Goal: Task Accomplishment & Management: Manage account settings

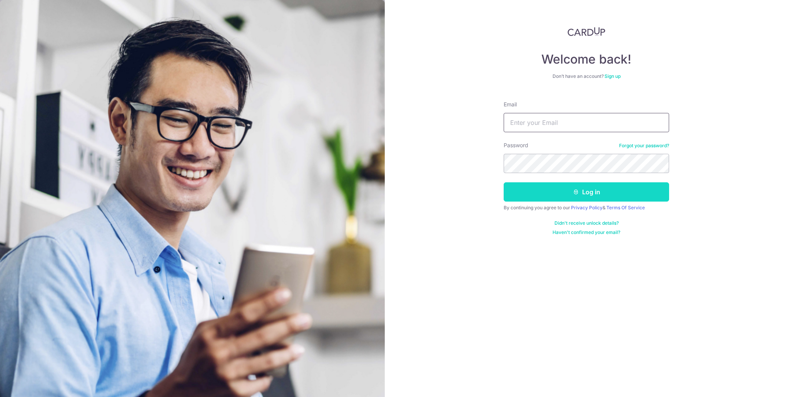
type input "[PERSON_NAME][EMAIL_ADDRESS][PERSON_NAME][DOMAIN_NAME]"
click at [571, 189] on button "Log in" at bounding box center [587, 191] width 166 height 19
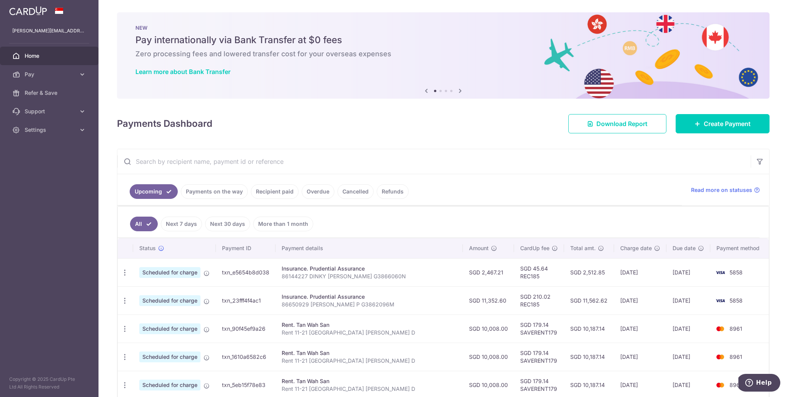
click at [264, 191] on link "Recipient paid" at bounding box center [275, 191] width 48 height 15
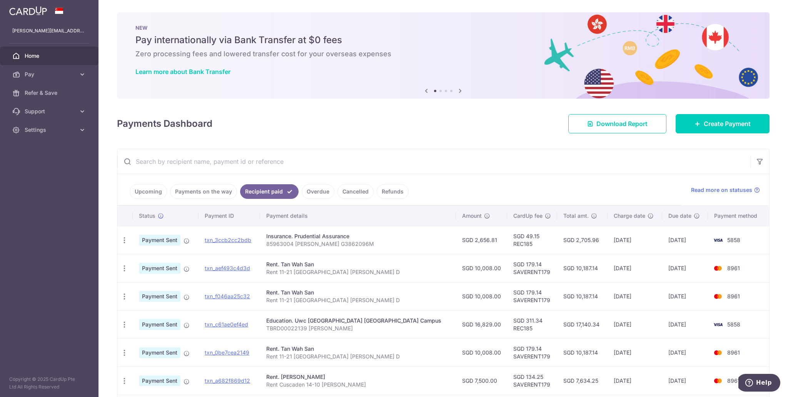
click at [208, 190] on link "Payments on the way" at bounding box center [203, 191] width 67 height 15
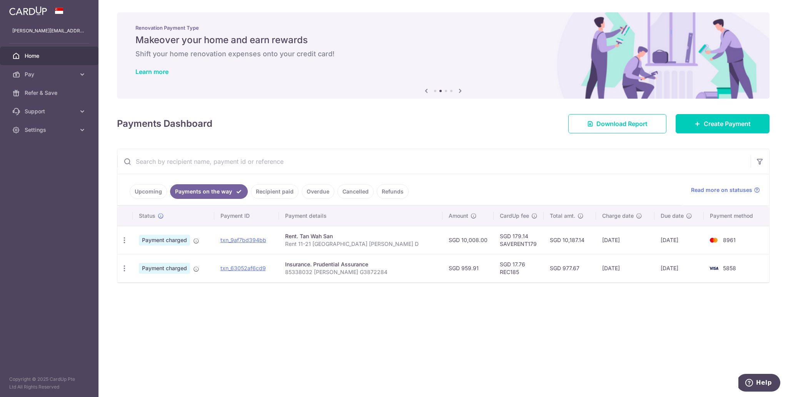
click at [275, 191] on link "Recipient paid" at bounding box center [275, 191] width 48 height 15
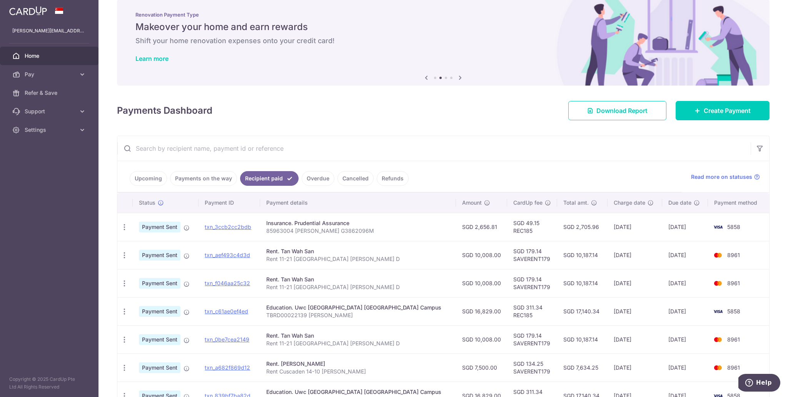
scroll to position [11, 0]
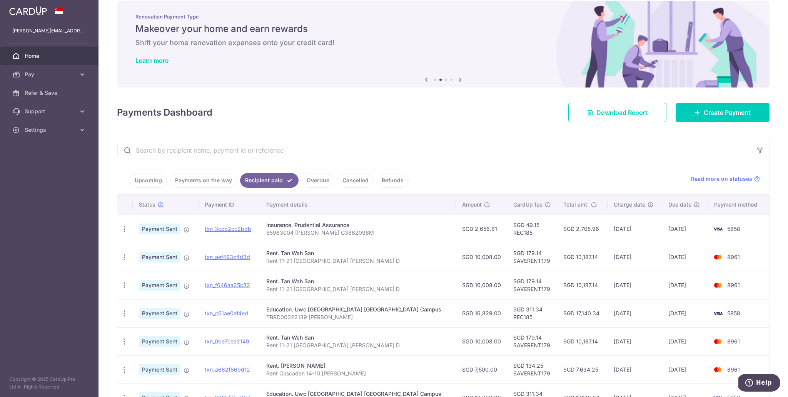
click at [202, 181] on link "Payments on the way" at bounding box center [203, 180] width 67 height 15
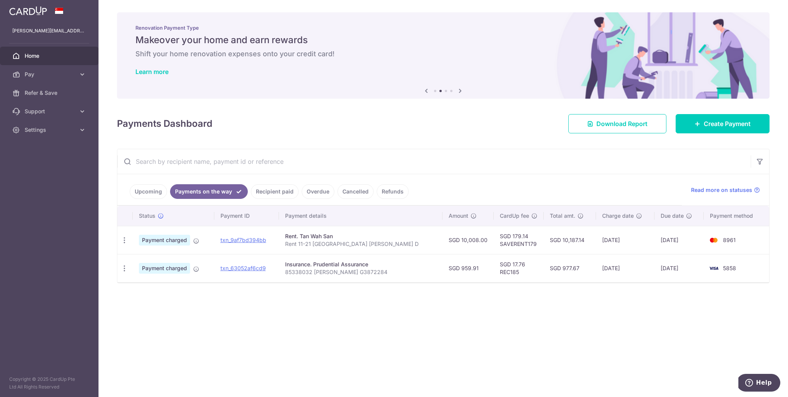
click at [147, 194] on link "Upcoming" at bounding box center [148, 191] width 37 height 15
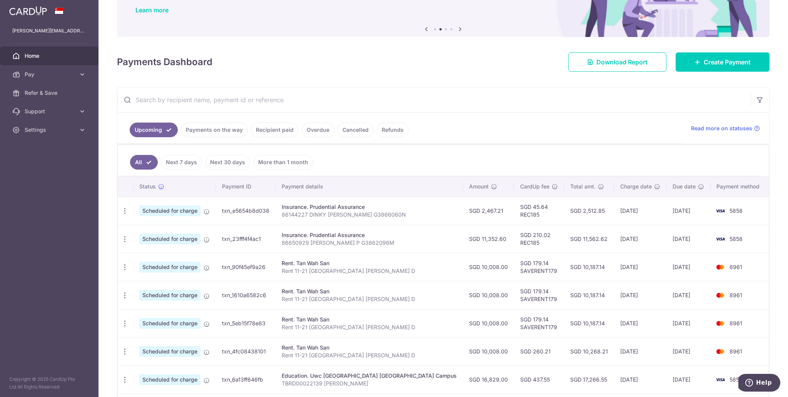
scroll to position [64, 0]
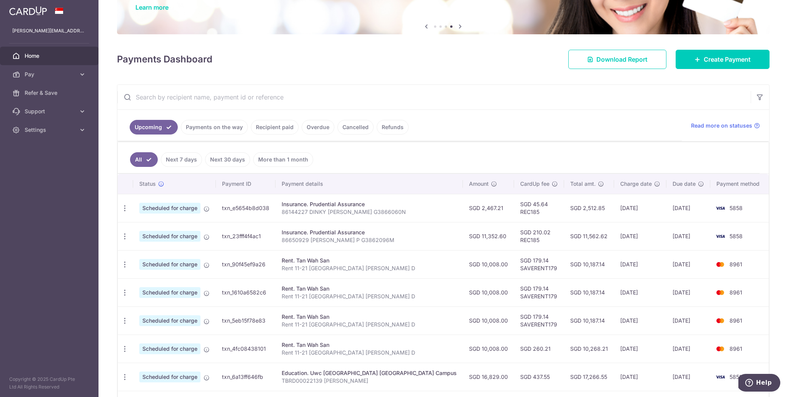
click at [272, 126] on link "Recipient paid" at bounding box center [275, 127] width 48 height 15
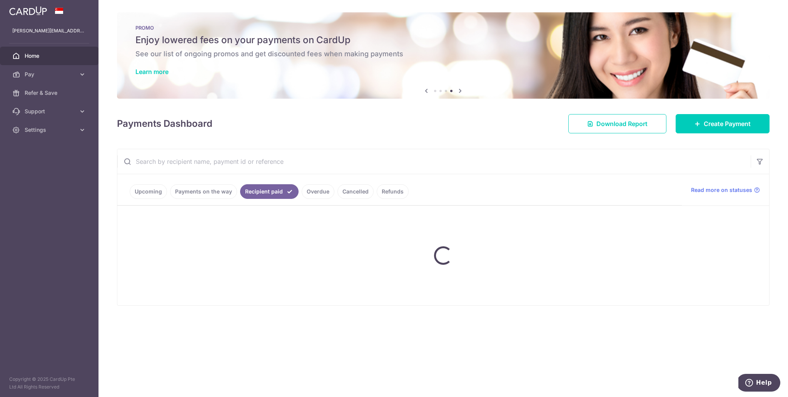
scroll to position [0, 0]
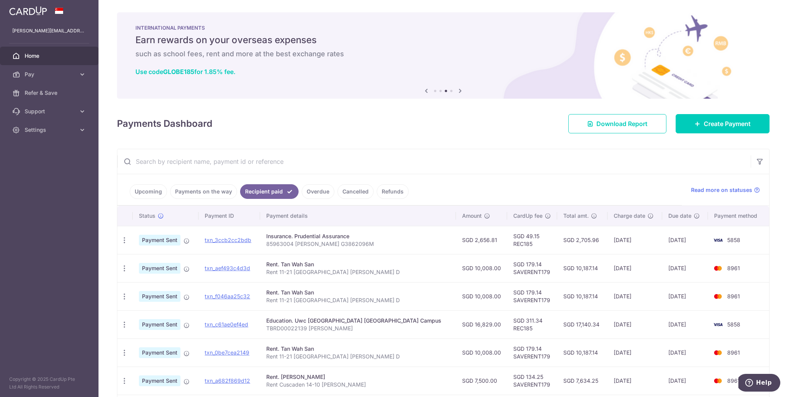
click at [202, 192] on link "Payments on the way" at bounding box center [203, 191] width 67 height 15
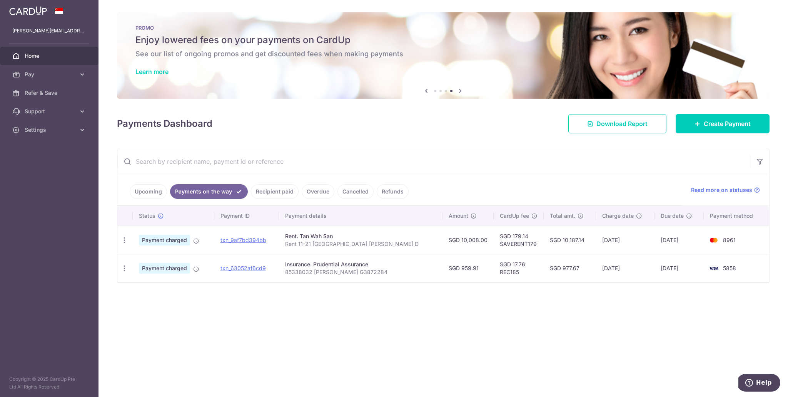
click at [145, 190] on link "Upcoming" at bounding box center [148, 191] width 37 height 15
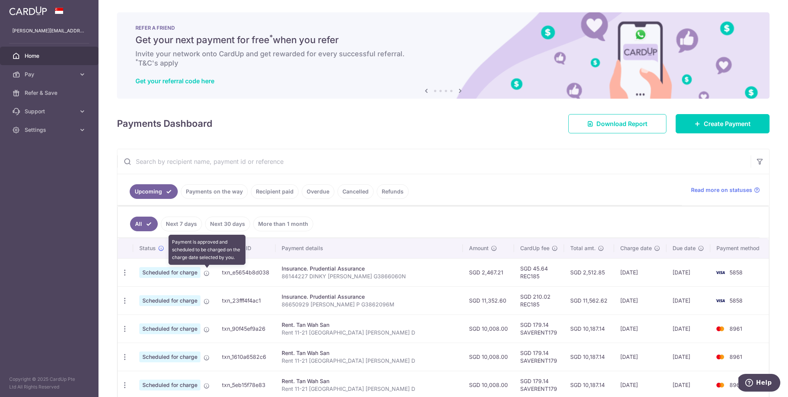
click at [206, 272] on icon at bounding box center [207, 273] width 6 height 6
click at [125, 273] on icon "button" at bounding box center [125, 272] width 8 height 8
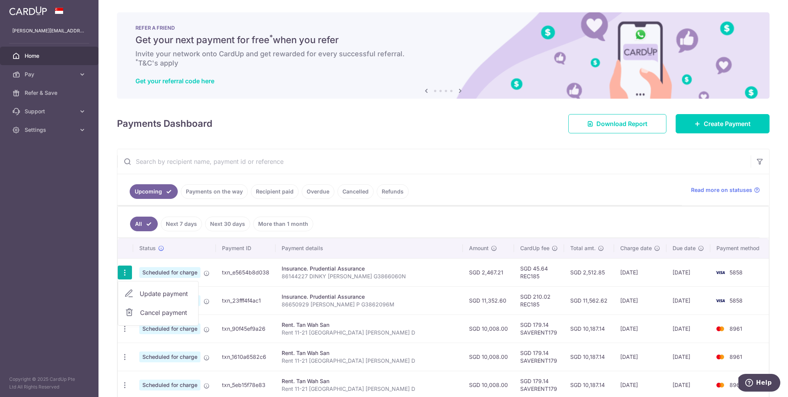
click at [161, 293] on span "Update payment" at bounding box center [166, 293] width 52 height 9
radio input "true"
type input "2,467.21"
type input "18/10/2025"
type input "86144227 DINKY DALAL G3866060N"
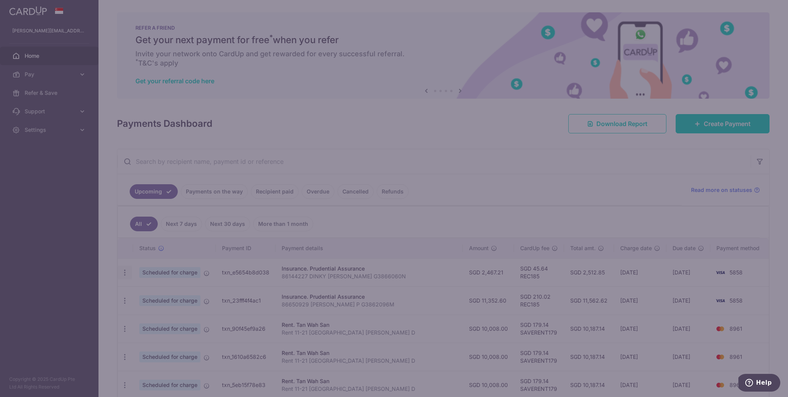
type input "REC185"
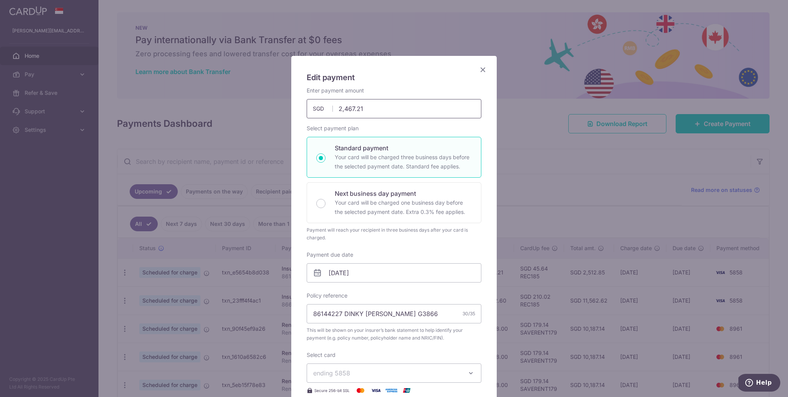
drag, startPoint x: 378, startPoint y: 110, endPoint x: 312, endPoint y: 117, distance: 66.9
click at [312, 117] on input "2,467.21" at bounding box center [394, 108] width 175 height 19
drag, startPoint x: 377, startPoint y: 107, endPoint x: 287, endPoint y: 109, distance: 89.7
click at [287, 109] on div "Edit payment By clicking apply, you will make changes to all payments to Pruden…" at bounding box center [394, 198] width 788 height 397
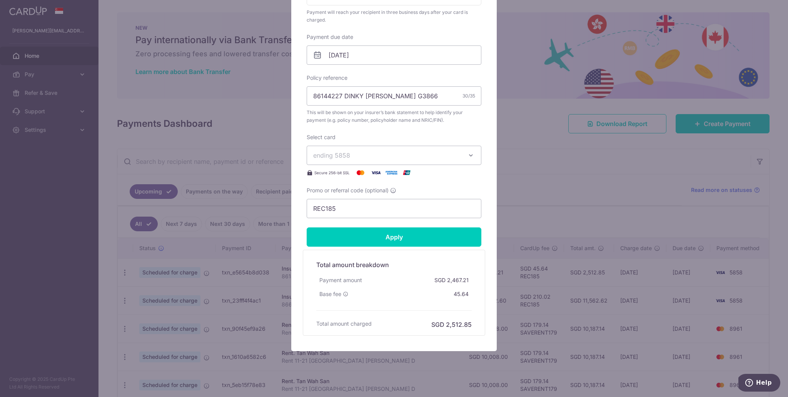
scroll to position [218, 0]
type input "2,967.00"
click at [399, 236] on input "Apply" at bounding box center [394, 235] width 175 height 19
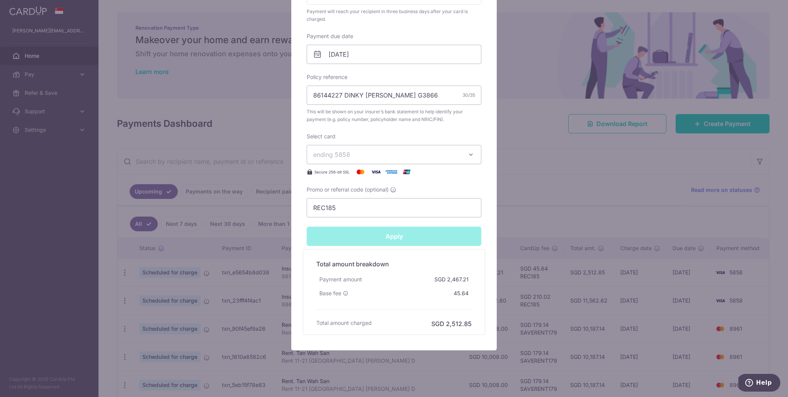
type input "Successfully Applied"
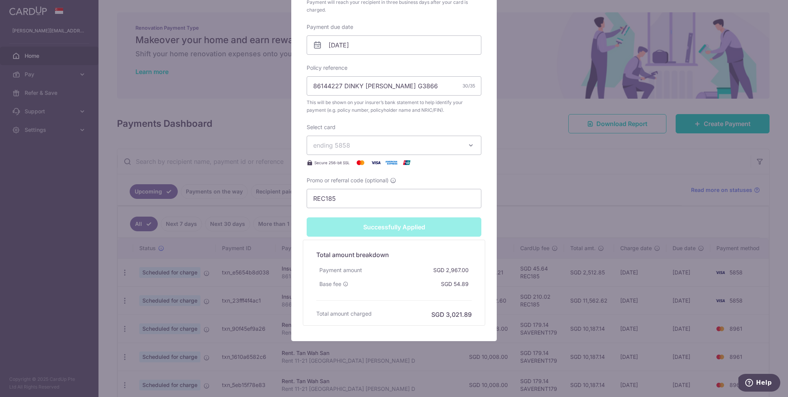
scroll to position [0, 0]
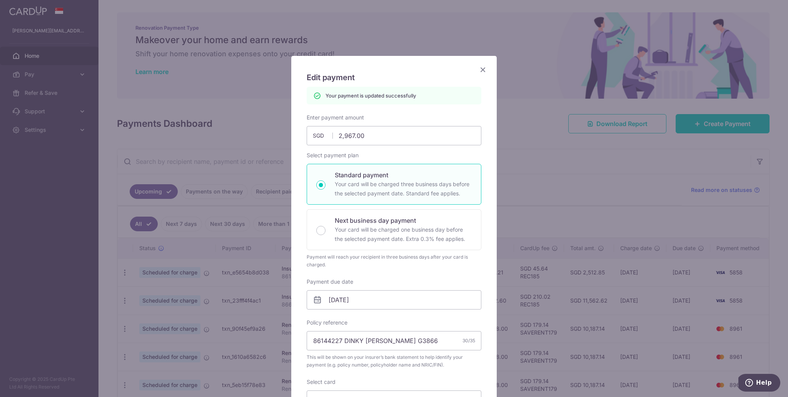
click at [485, 69] on icon "Close" at bounding box center [483, 70] width 9 height 10
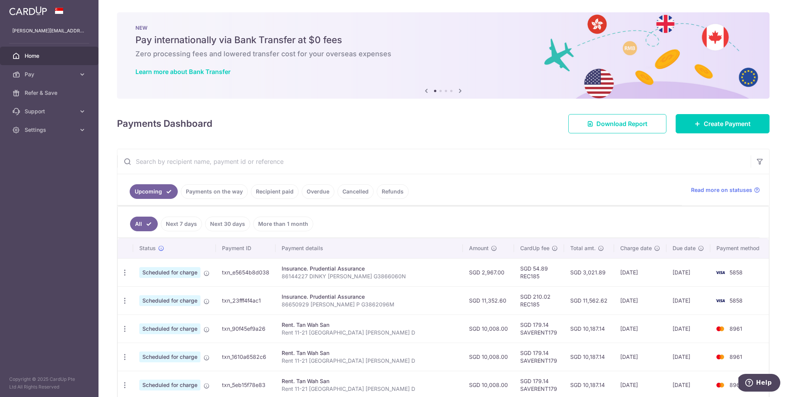
click at [35, 55] on span "Home" at bounding box center [50, 56] width 51 height 8
click at [462, 91] on icon at bounding box center [460, 91] width 9 height 10
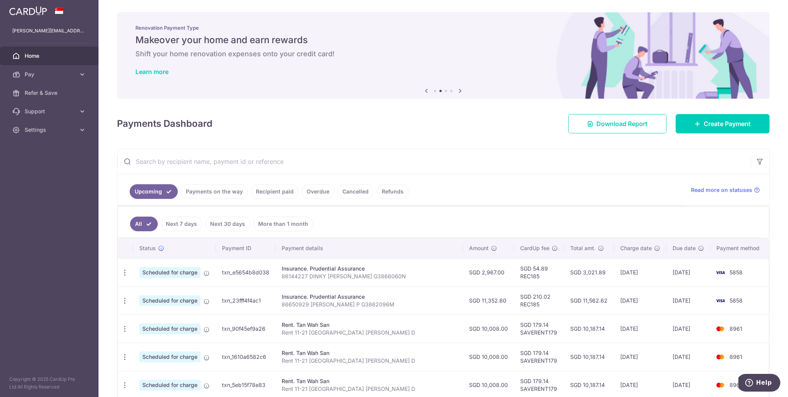
click at [462, 91] on icon at bounding box center [460, 91] width 9 height 10
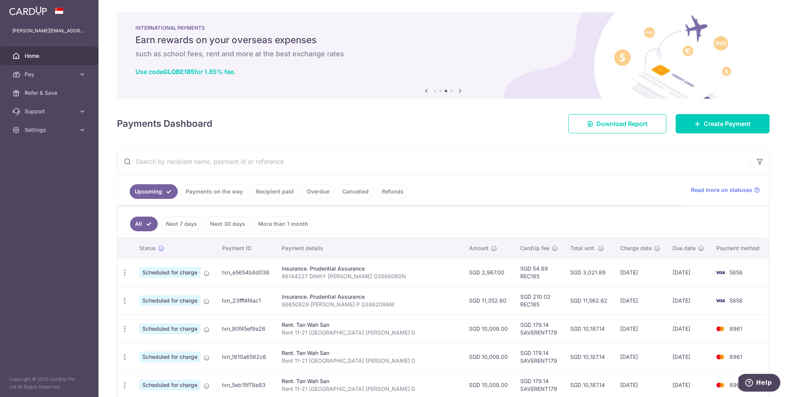
click at [462, 91] on icon at bounding box center [460, 91] width 9 height 10
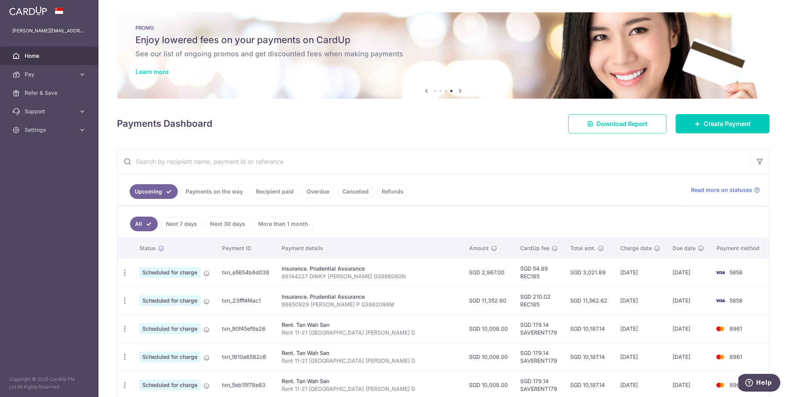
click at [163, 72] on link "Learn more" at bounding box center [152, 72] width 33 height 8
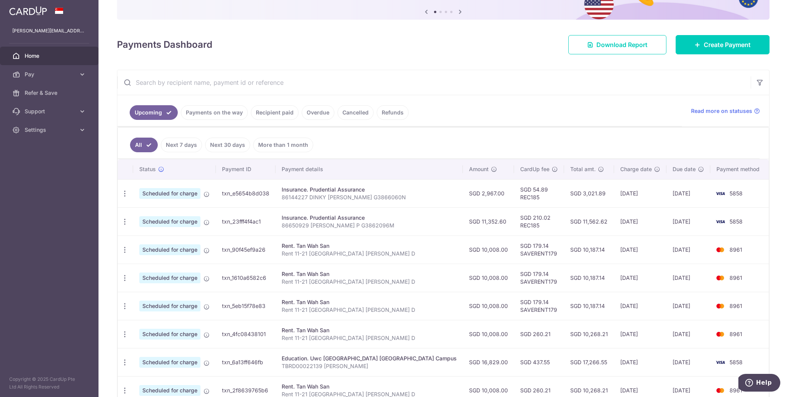
scroll to position [77, 0]
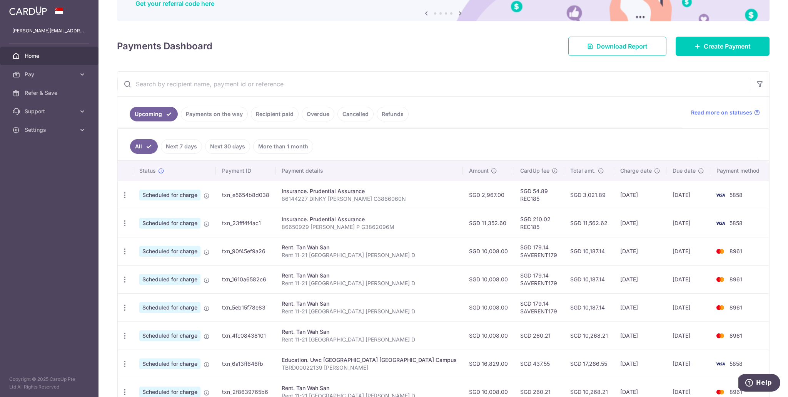
click at [274, 115] on link "Recipient paid" at bounding box center [275, 114] width 48 height 15
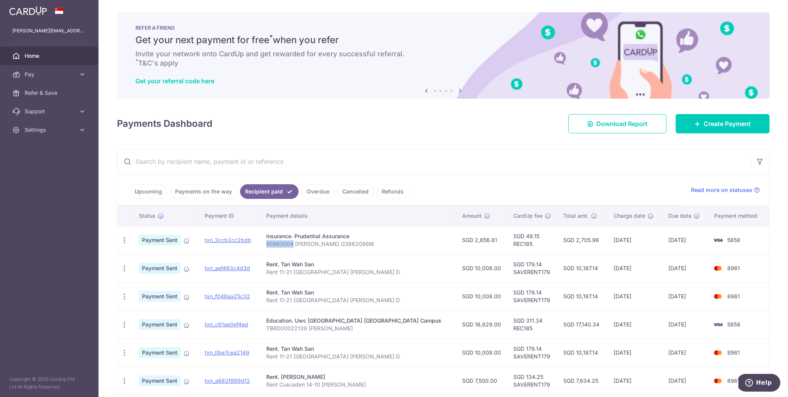
drag, startPoint x: 283, startPoint y: 244, endPoint x: 308, endPoint y: 244, distance: 25.0
click at [308, 244] on p "85963004 Dhaval Dalal G3862096M" at bounding box center [358, 244] width 184 height 8
copy p "85963004"
click at [209, 192] on link "Payments on the way" at bounding box center [203, 191] width 67 height 15
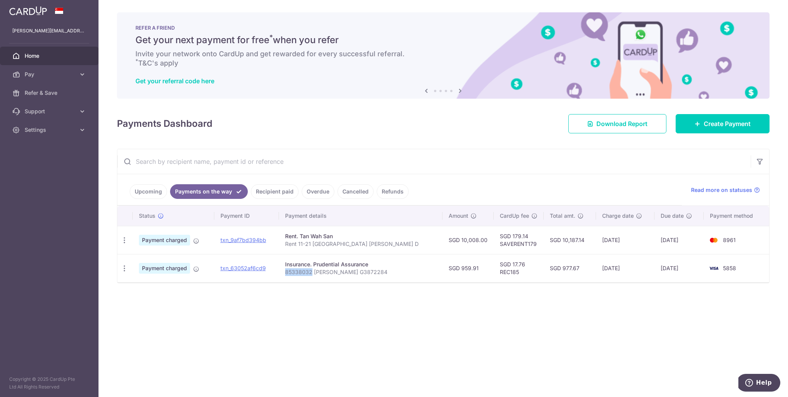
drag, startPoint x: 321, startPoint y: 272, endPoint x: 296, endPoint y: 273, distance: 25.0
click at [296, 273] on p "85338032 Maya Dhaval Dalal G3872284" at bounding box center [360, 272] width 151 height 8
copy p "85338032"
click at [196, 269] on icon at bounding box center [196, 269] width 6 height 6
click at [229, 311] on div "× Pause Schedule Pause all future payments in this series Pause just this one p…" at bounding box center [444, 198] width 690 height 397
